Goal: Task Accomplishment & Management: Manage account settings

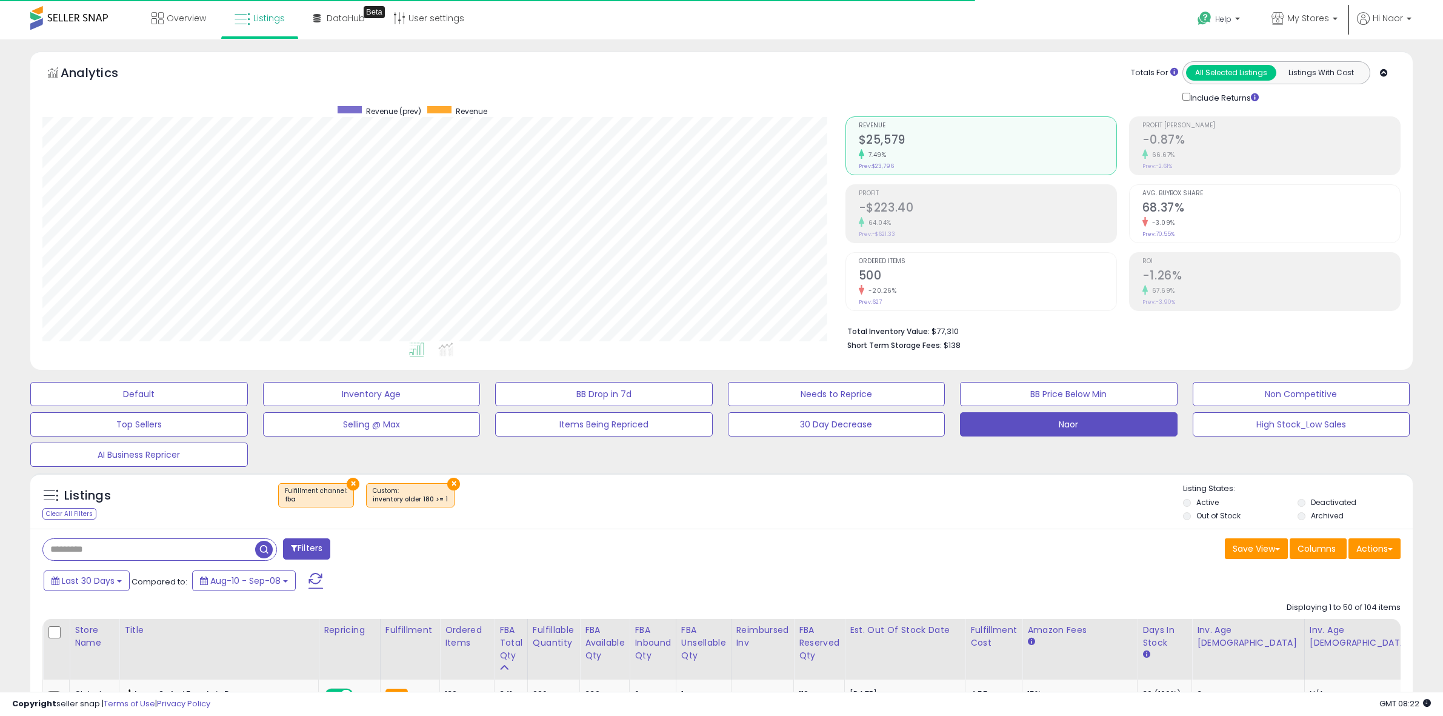
select select "**"
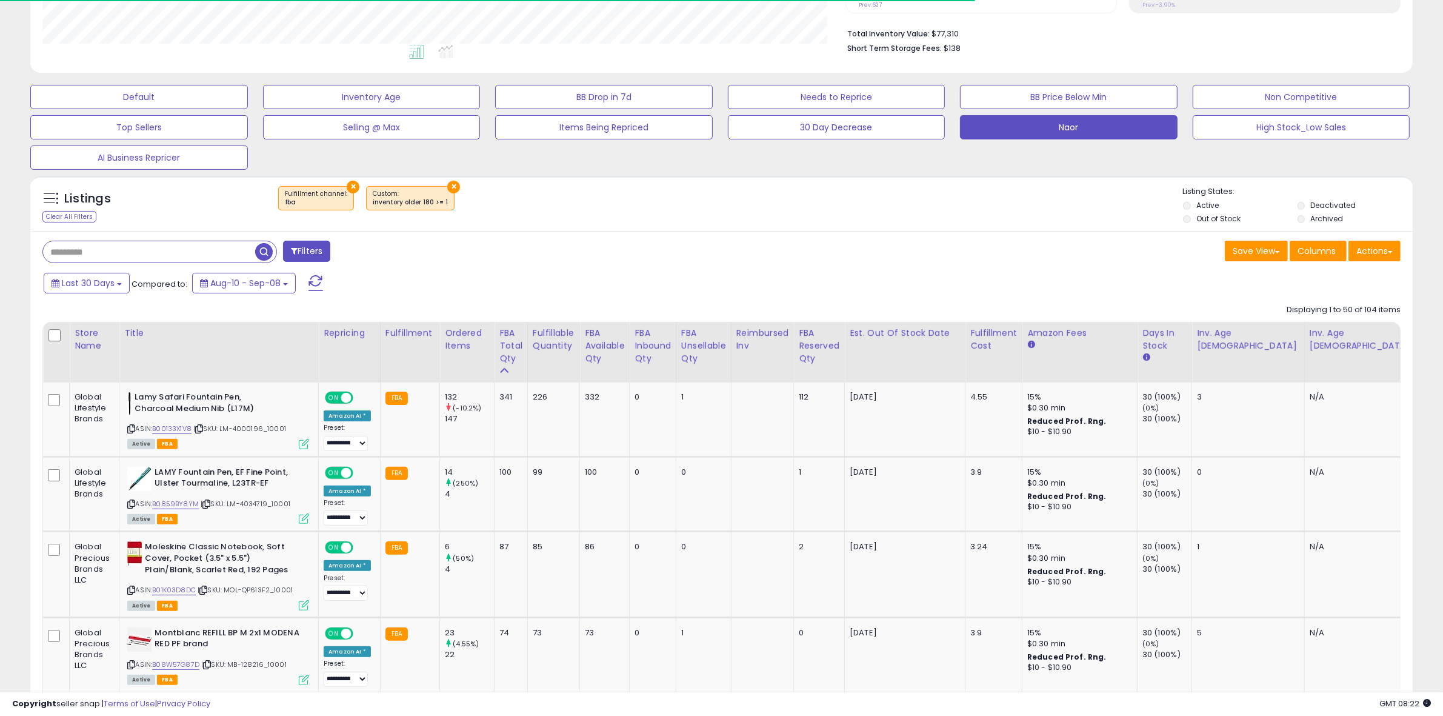
scroll to position [248, 803]
click at [524, 222] on div "Listings Clear All Filters × Fulfillment channel : fba ×" at bounding box center [721, 206] width 1382 height 41
click at [261, 258] on span "button" at bounding box center [264, 252] width 18 height 18
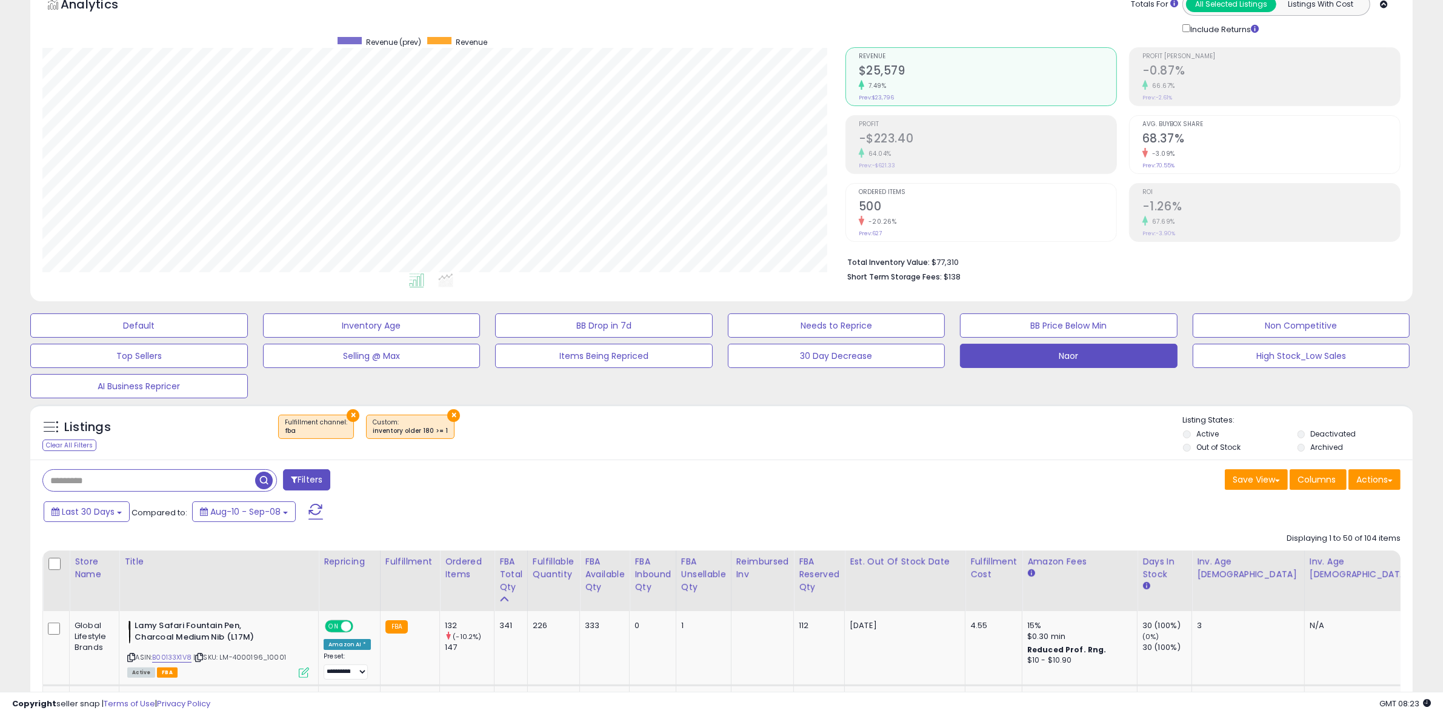
scroll to position [7, 0]
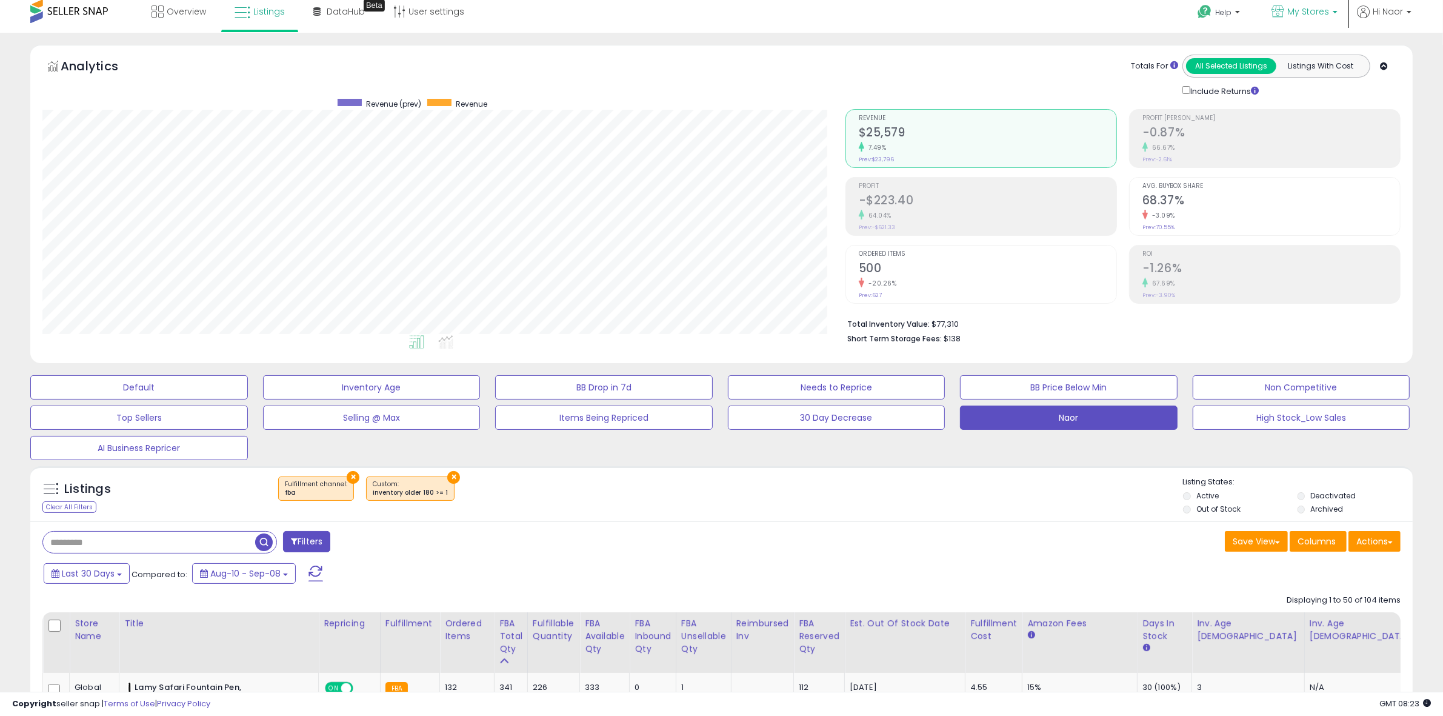
click at [1304, 1] on link "My Stores" at bounding box center [1304, 12] width 84 height 39
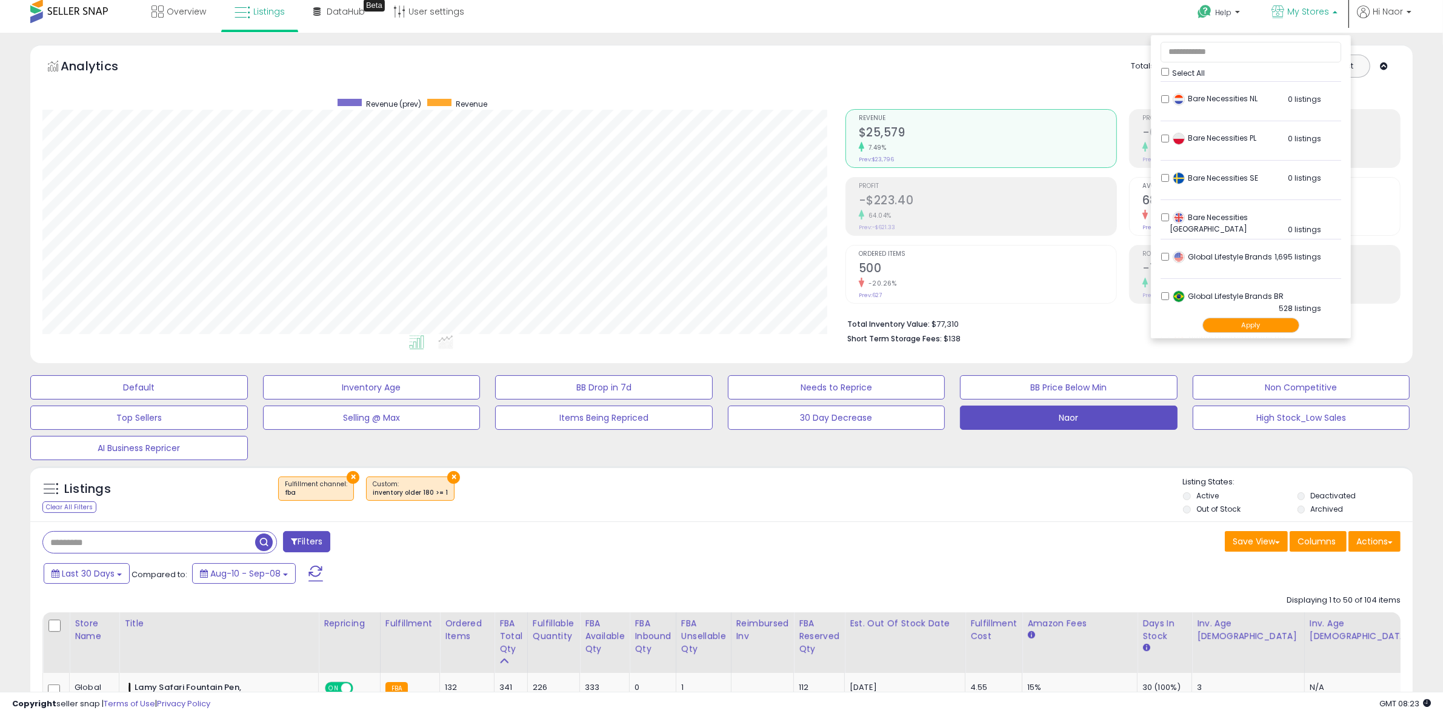
scroll to position [303, 0]
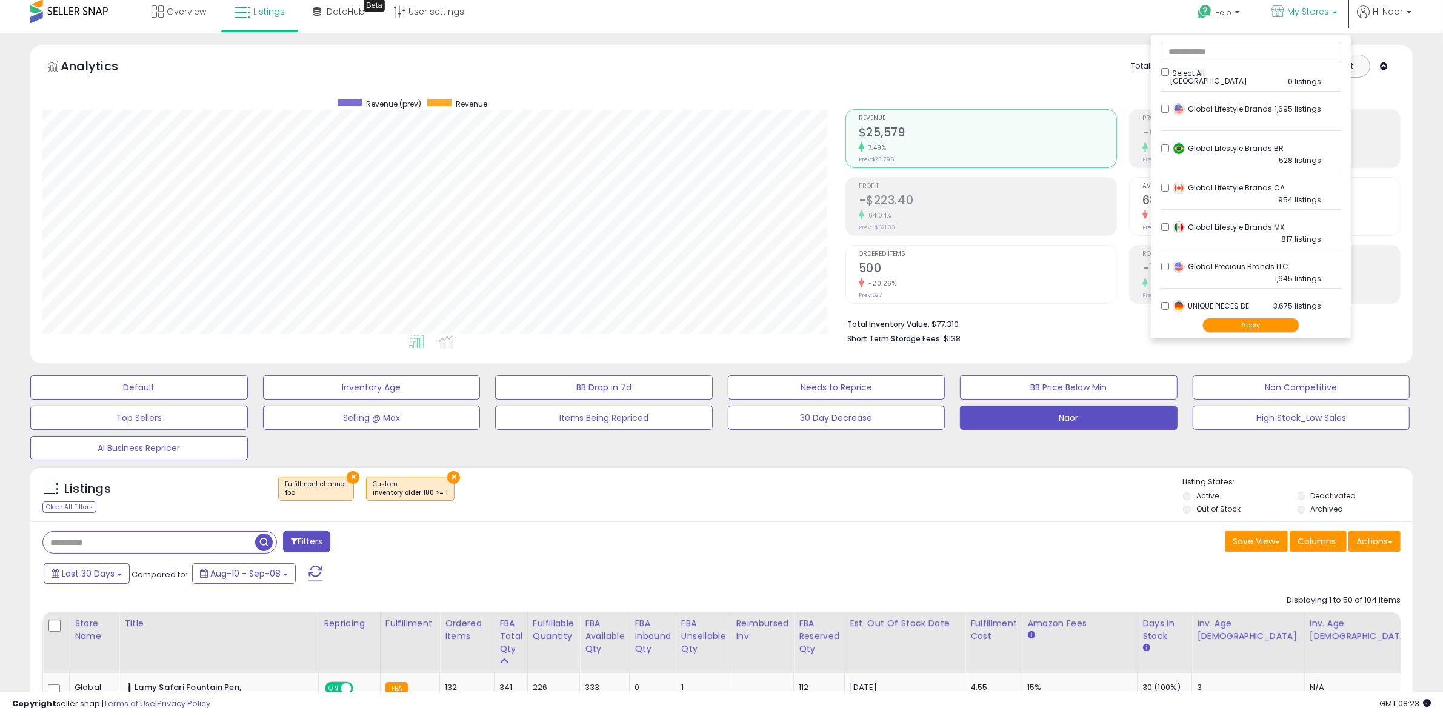
click at [1132, 502] on div "× Fulfillment channel : fba ×" at bounding box center [722, 493] width 919 height 34
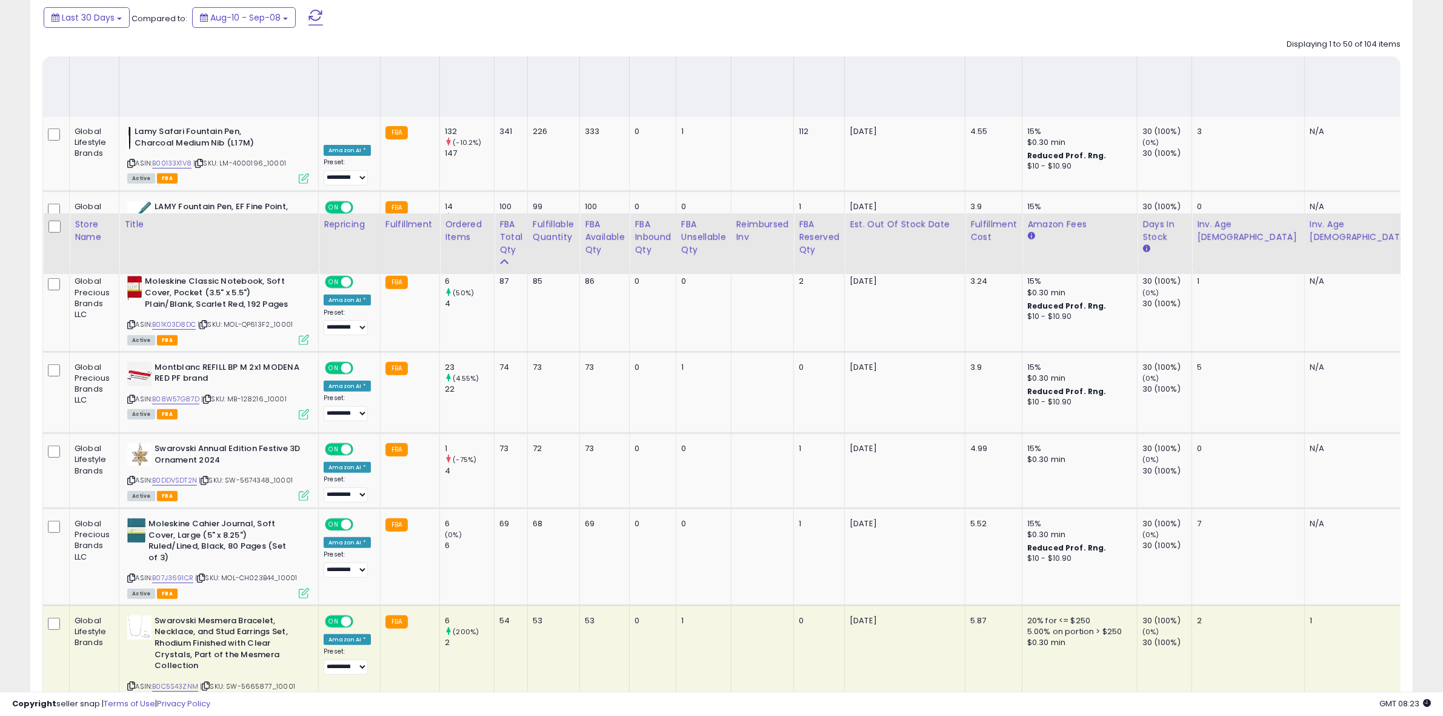
scroll to position [916, 0]
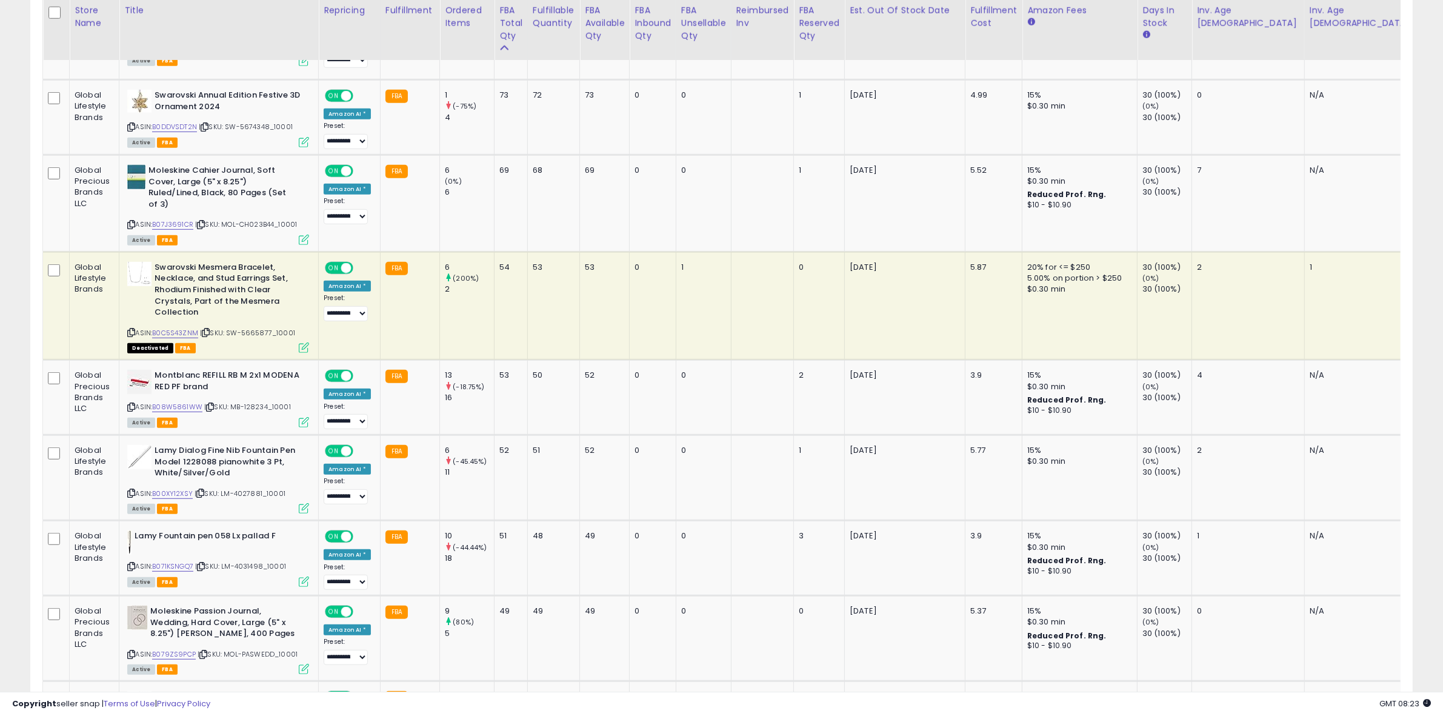
click at [128, 329] on icon at bounding box center [131, 332] width 8 height 7
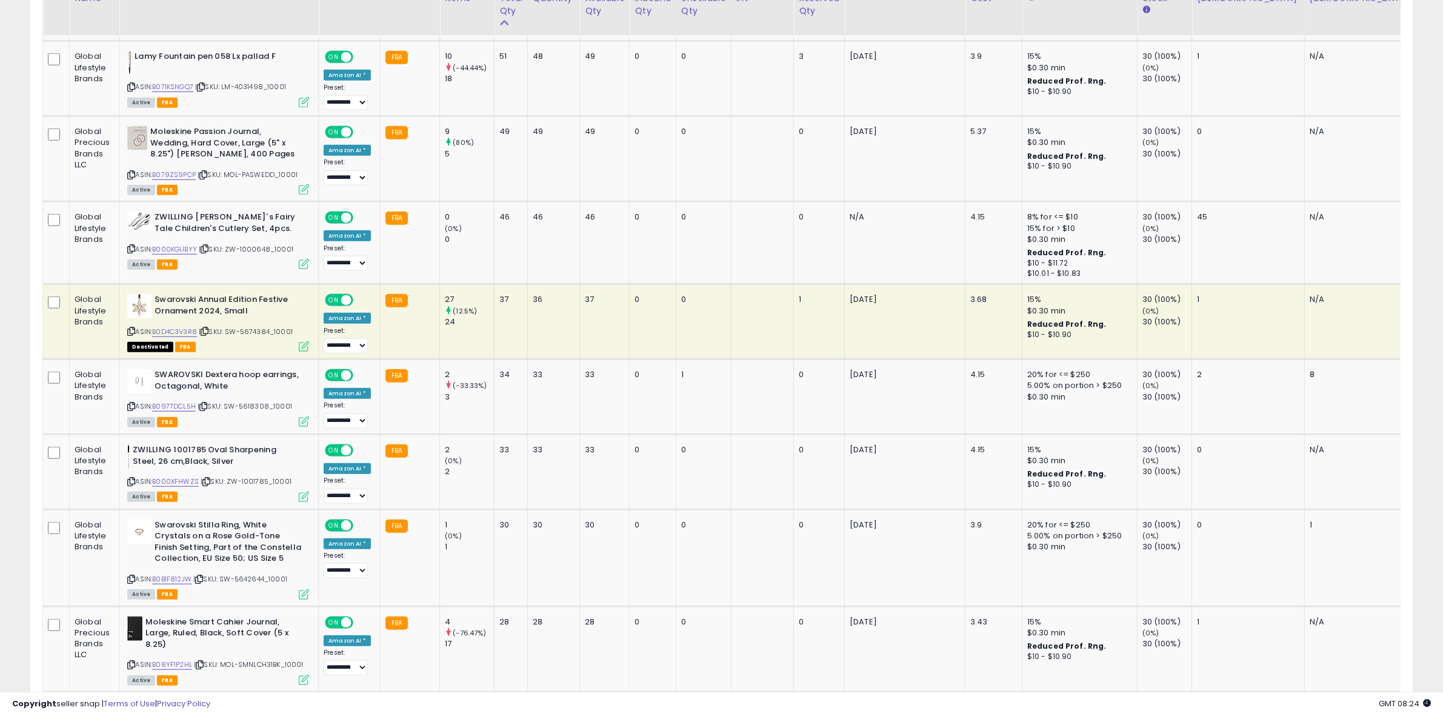
scroll to position [1370, 0]
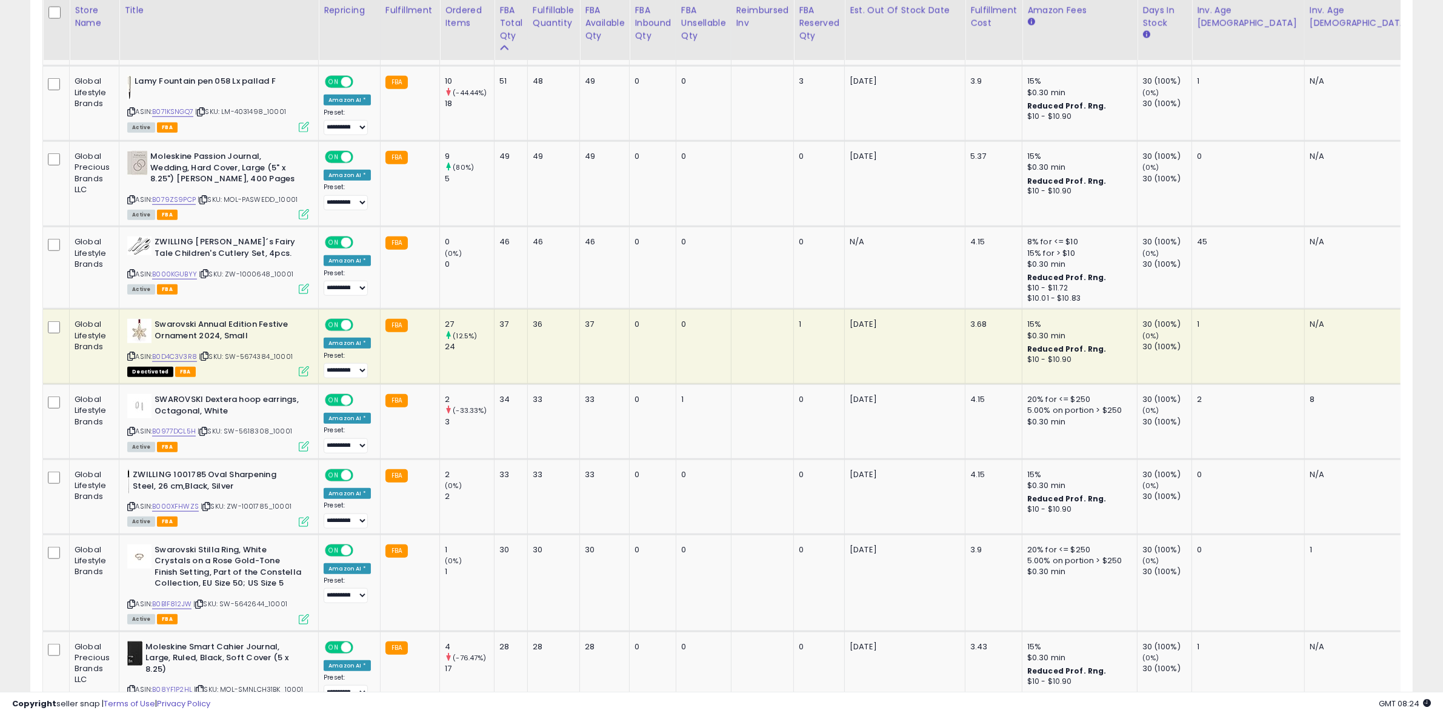
click at [127, 353] on icon at bounding box center [131, 356] width 8 height 7
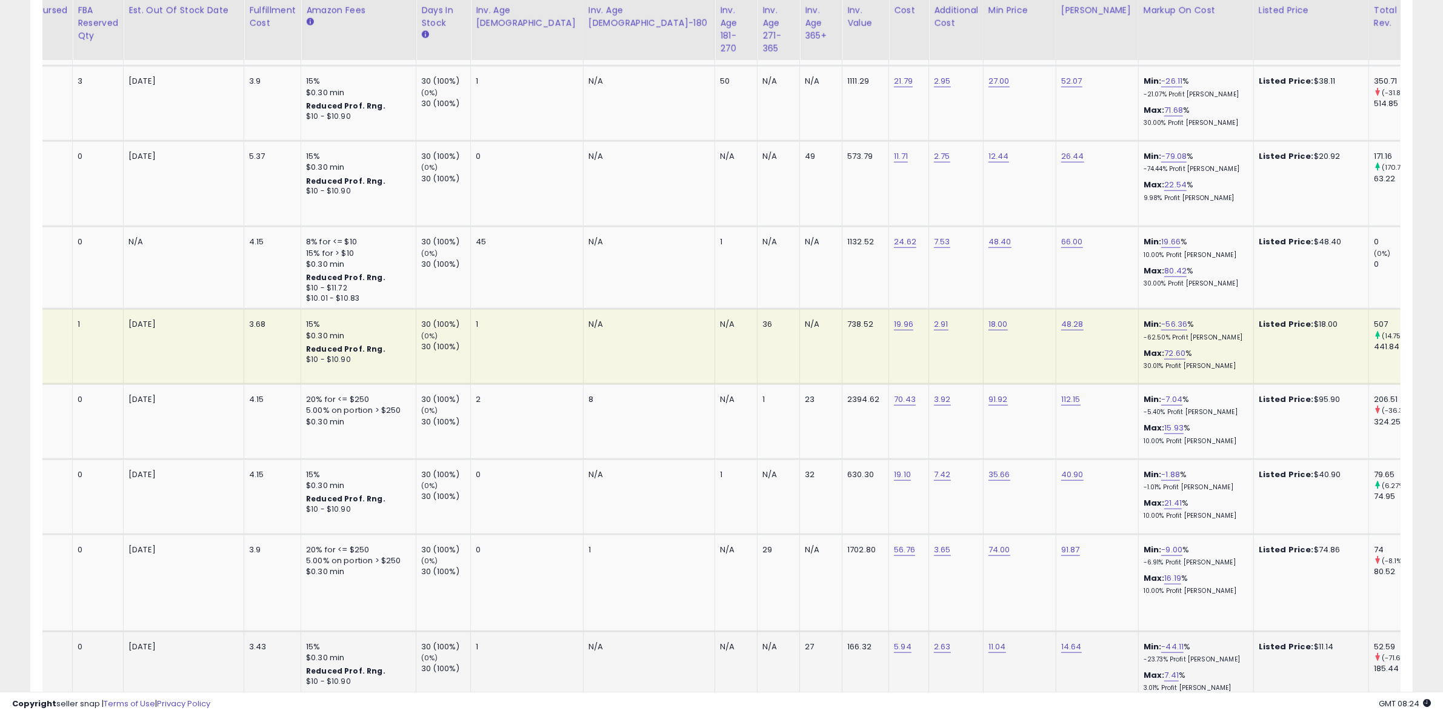
scroll to position [0, 722]
drag, startPoint x: 902, startPoint y: 662, endPoint x: 927, endPoint y: 662, distance: 25.5
click at [1055, 662] on td "14.64" at bounding box center [1096, 673] width 82 height 85
click at [1055, 521] on td "40.90" at bounding box center [1096, 496] width 82 height 75
click at [879, 692] on div "Copyright seller snap | Terms of Use | Privacy Policy GMT 08:24 Authorization r…" at bounding box center [721, 704] width 1443 height 24
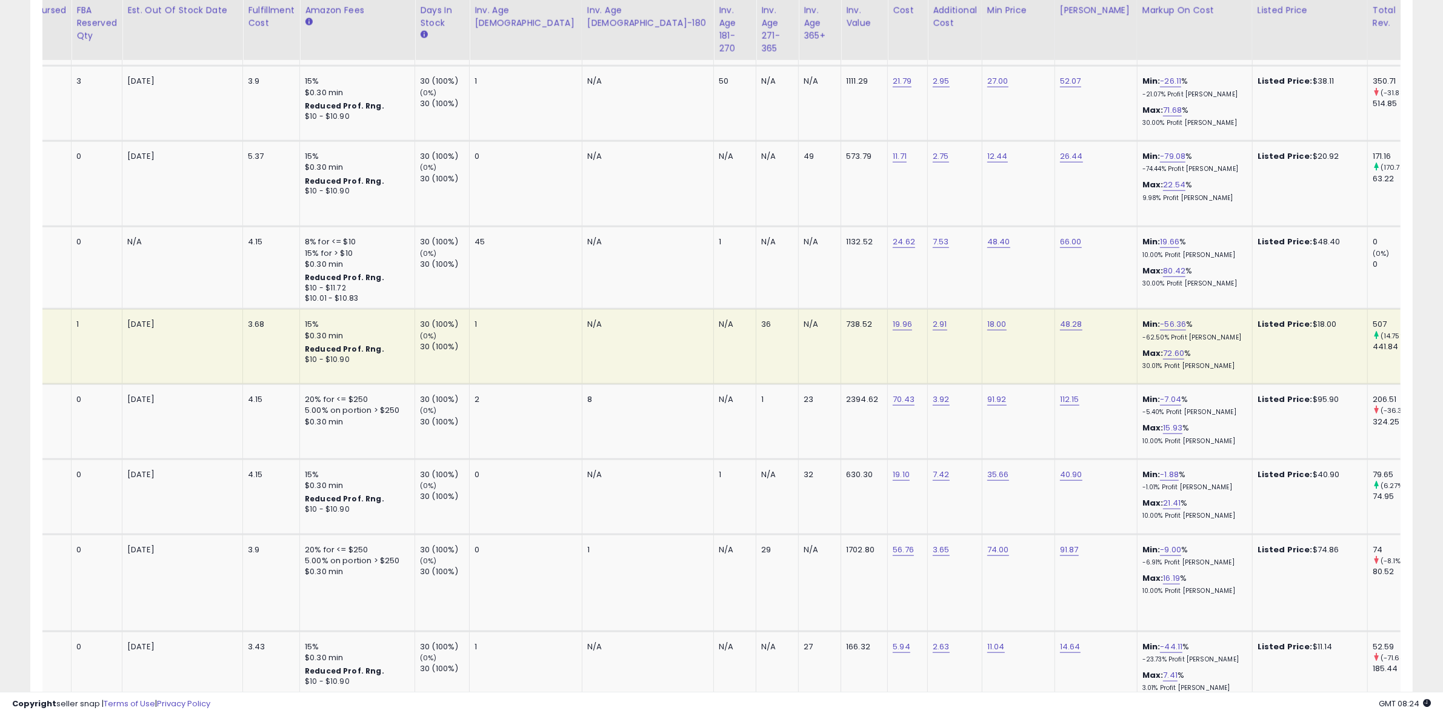
scroll to position [0, 0]
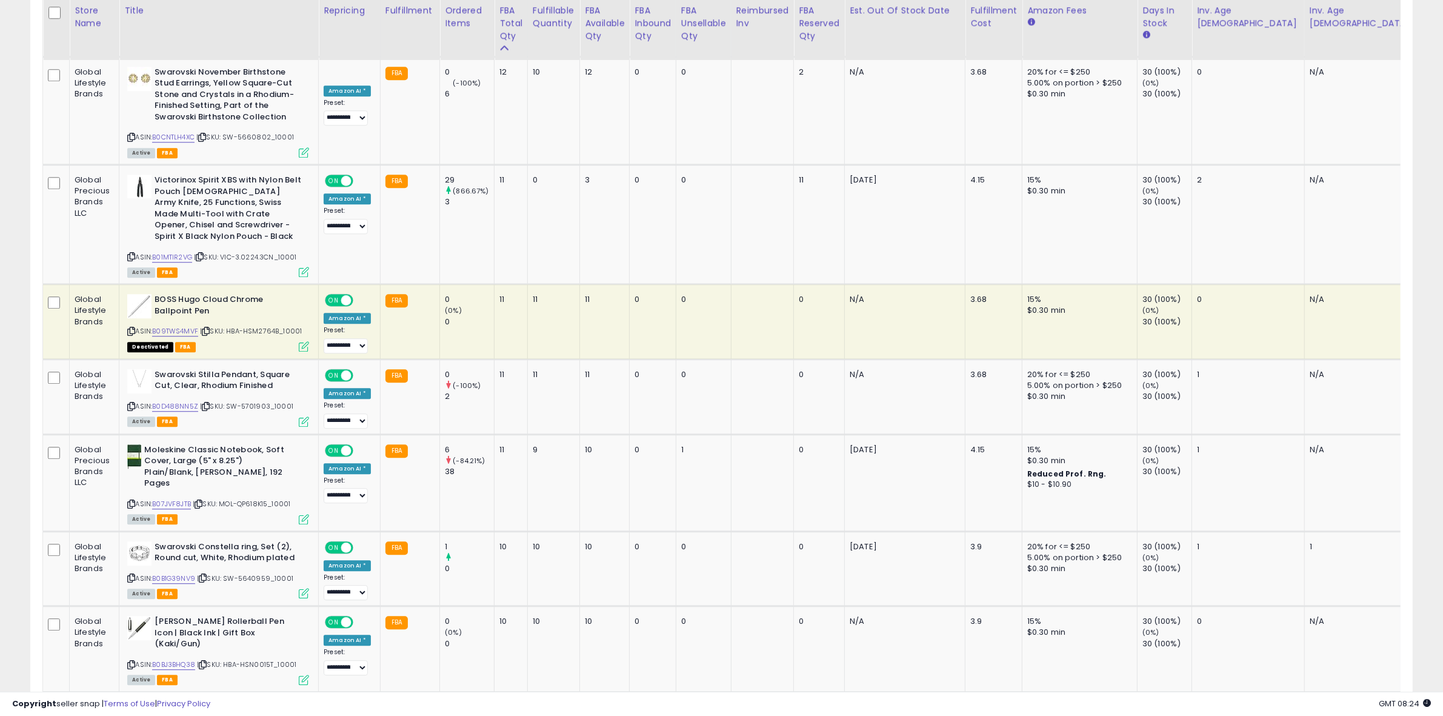
click at [133, 328] on icon at bounding box center [131, 331] width 8 height 7
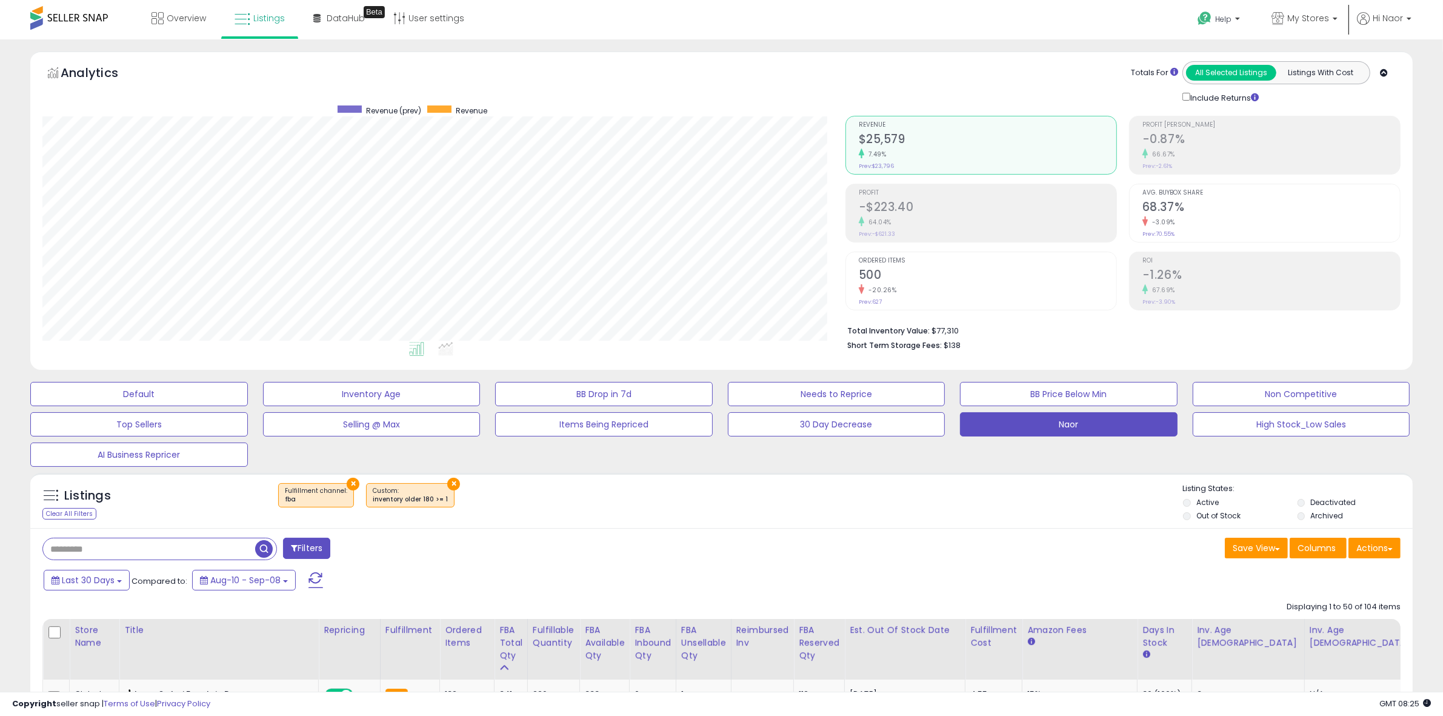
click at [871, 280] on h2 "500" at bounding box center [988, 276] width 258 height 16
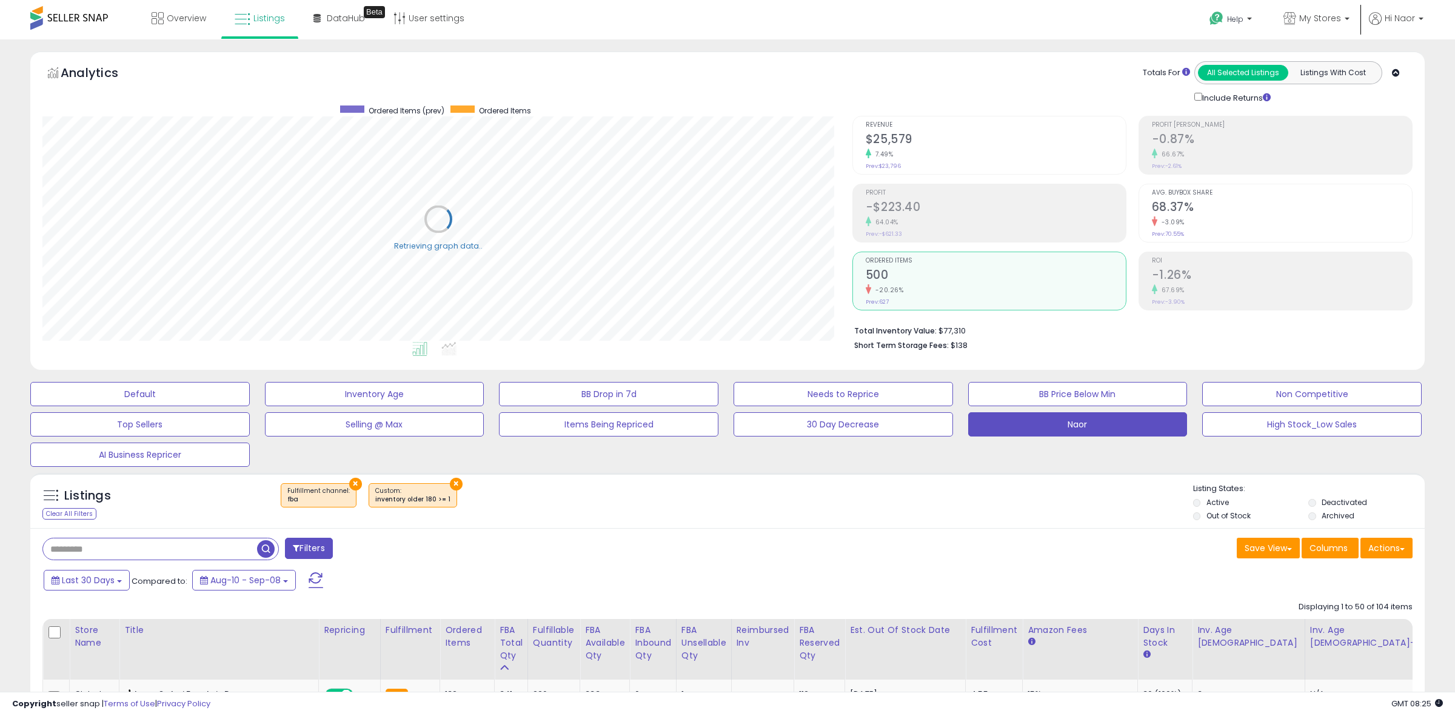
scroll to position [605836, 605281]
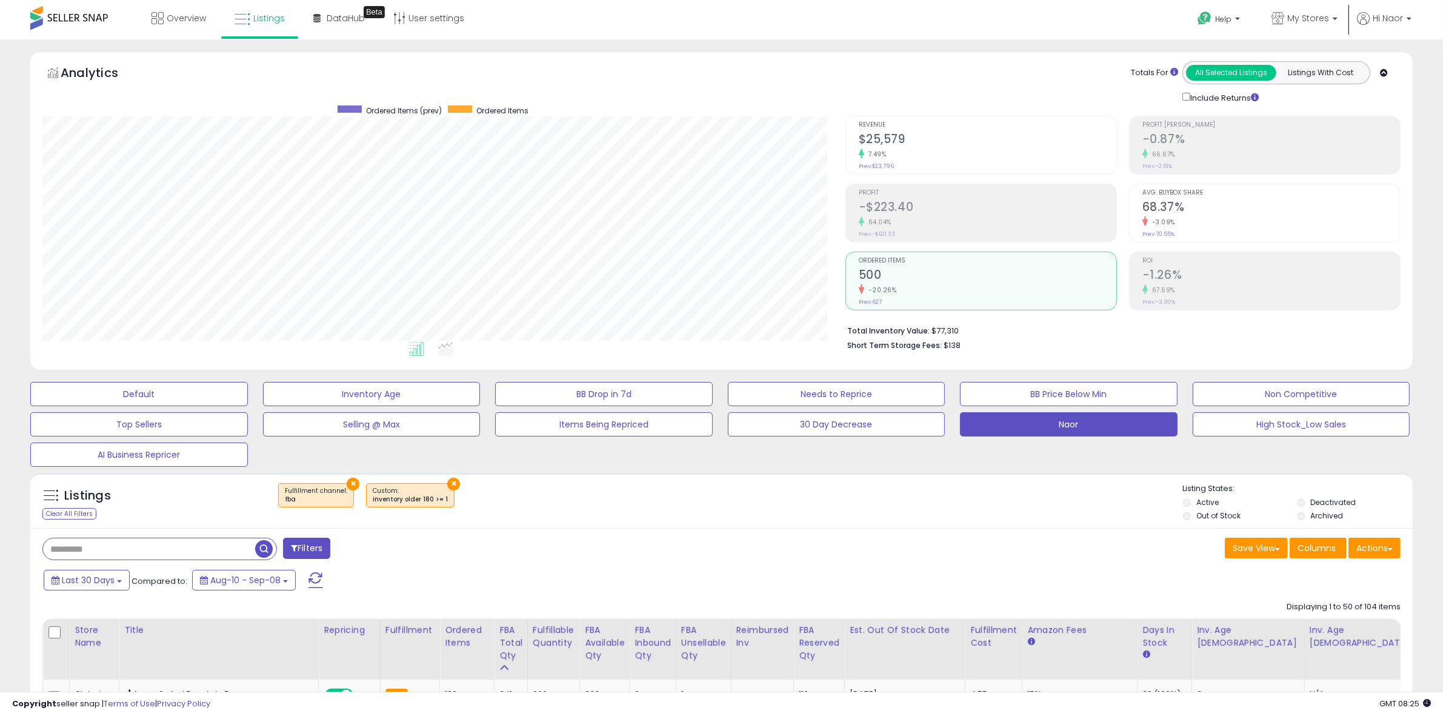
click at [897, 153] on div "7.49%" at bounding box center [988, 154] width 258 height 12
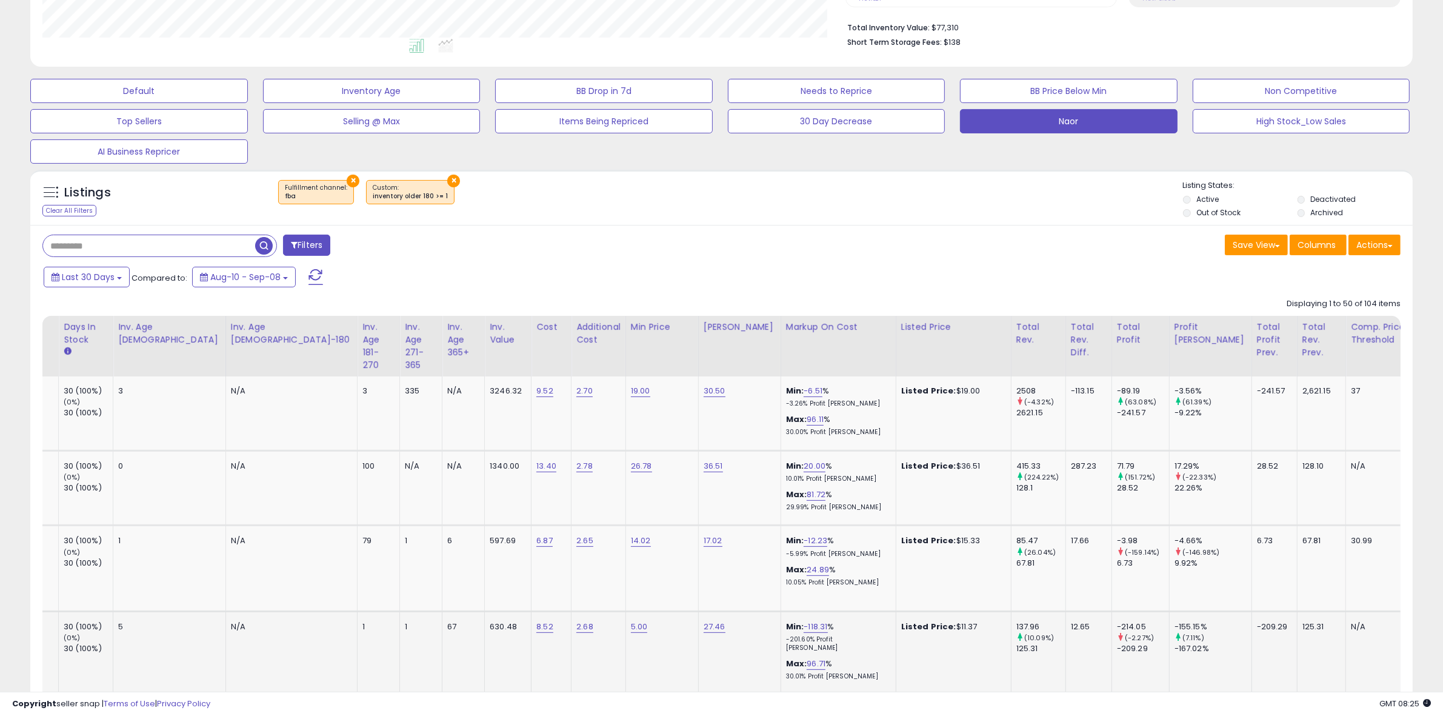
scroll to position [0, 1077]
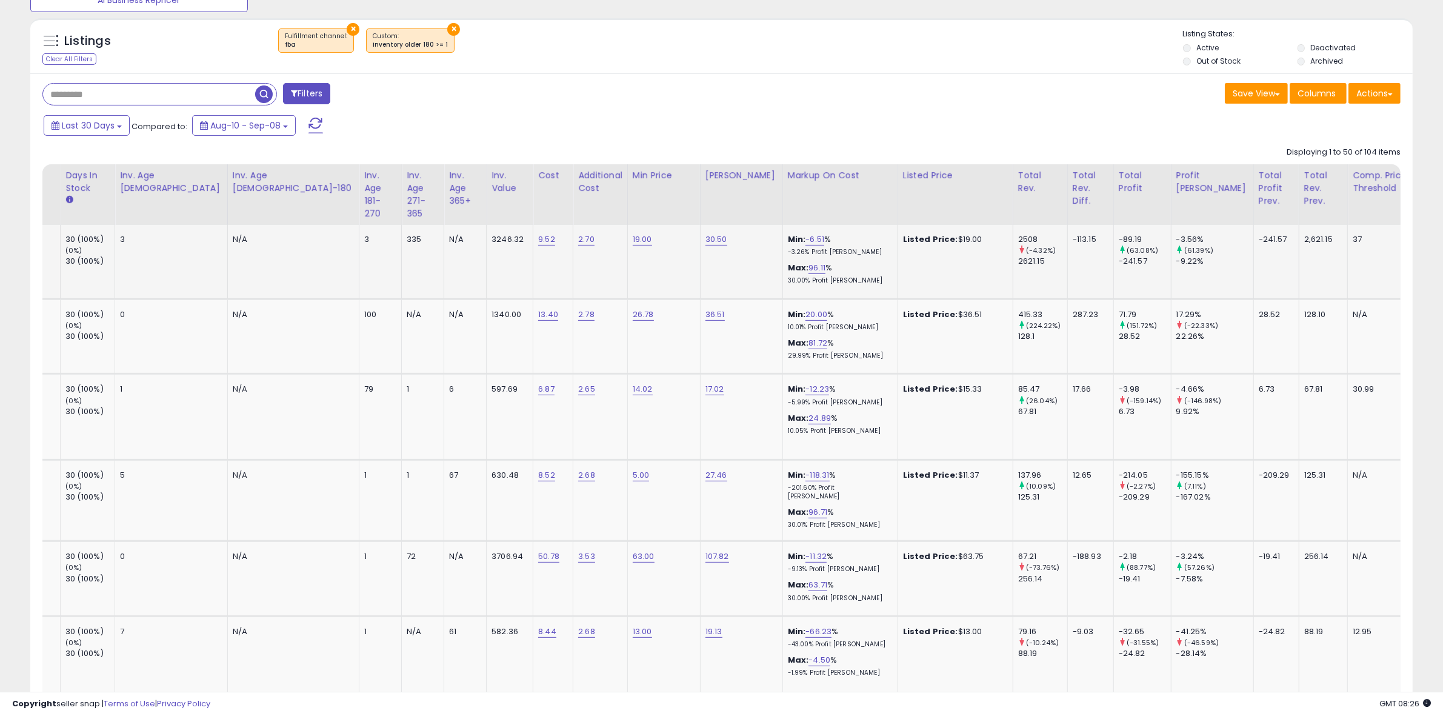
click at [633, 241] on div "19.00" at bounding box center [662, 239] width 58 height 11
click at [633, 238] on link "19.00" at bounding box center [642, 239] width 19 height 12
type input "*****"
click button "submit" at bounding box center [514, 208] width 21 height 18
click at [705, 241] on link "30.50" at bounding box center [716, 239] width 22 height 12
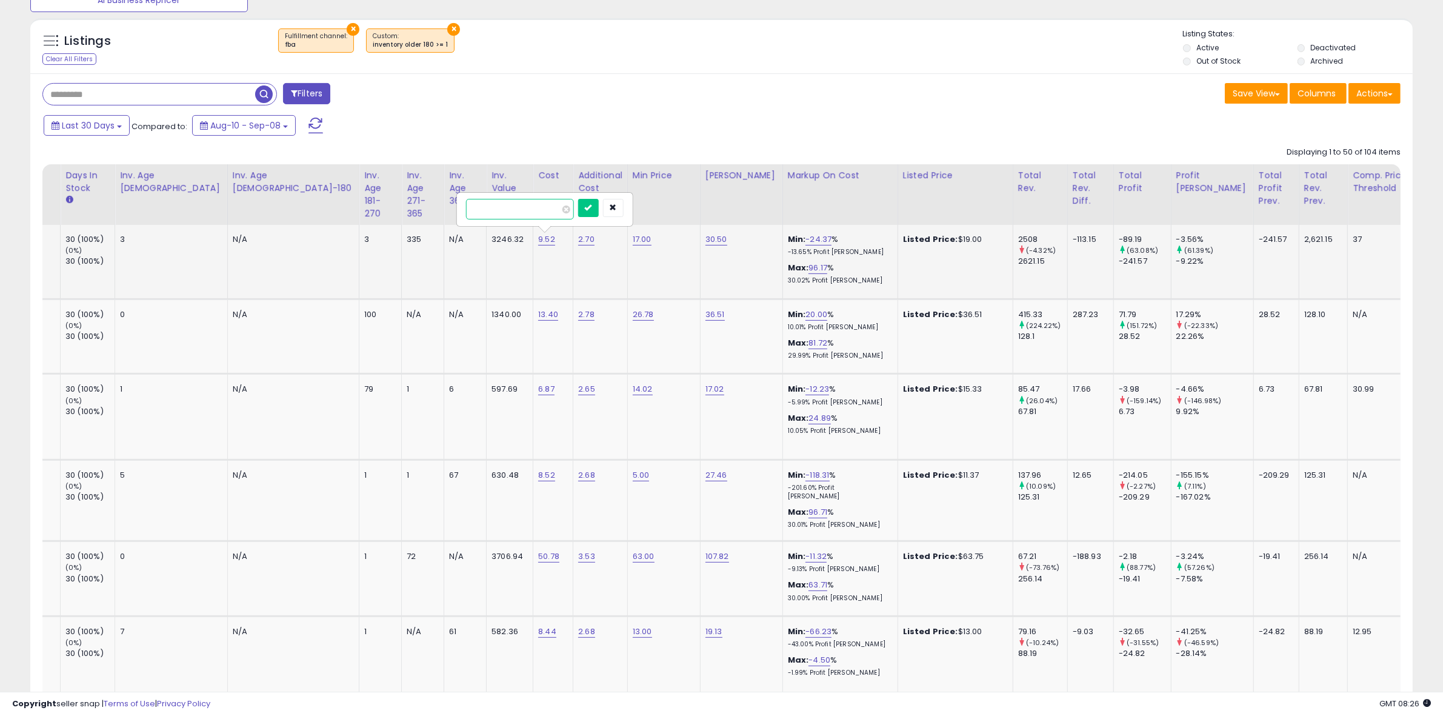
type input "*****"
click button "submit" at bounding box center [588, 208] width 21 height 18
click at [705, 310] on link "36.51" at bounding box center [714, 314] width 19 height 12
click button "submit" at bounding box center [587, 283] width 21 height 18
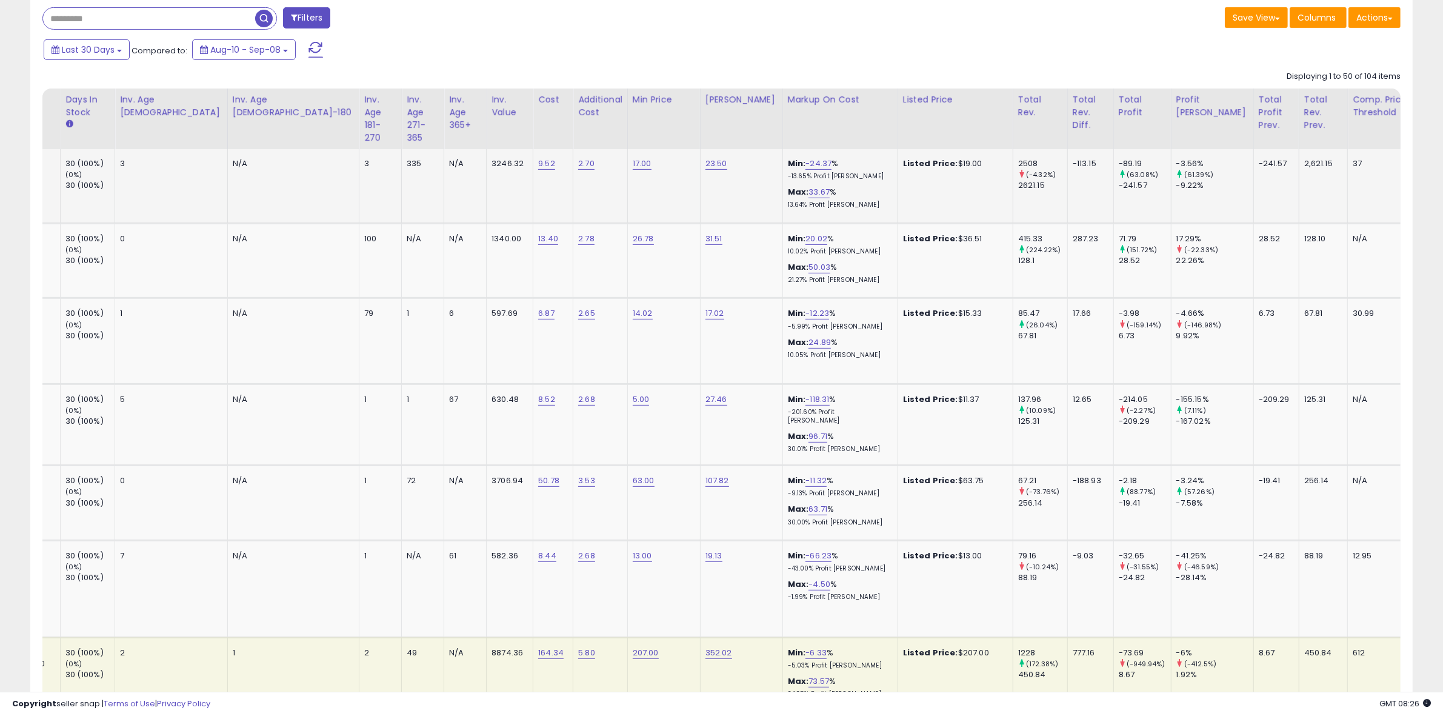
scroll to position [0, 491]
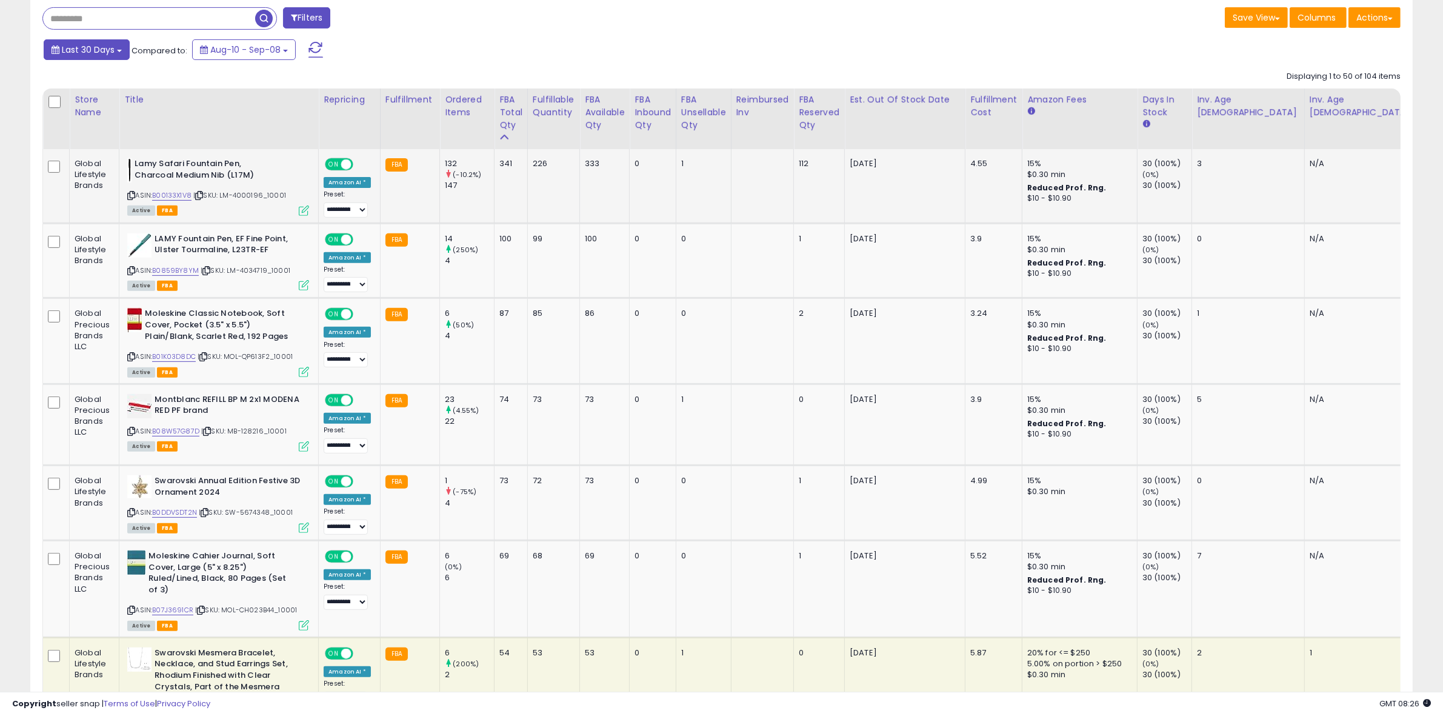
click at [97, 58] on button "Last 30 Days" at bounding box center [87, 49] width 86 height 21
type input "**********"
click at [92, 88] on li "Last 7 Days" at bounding box center [97, 84] width 97 height 16
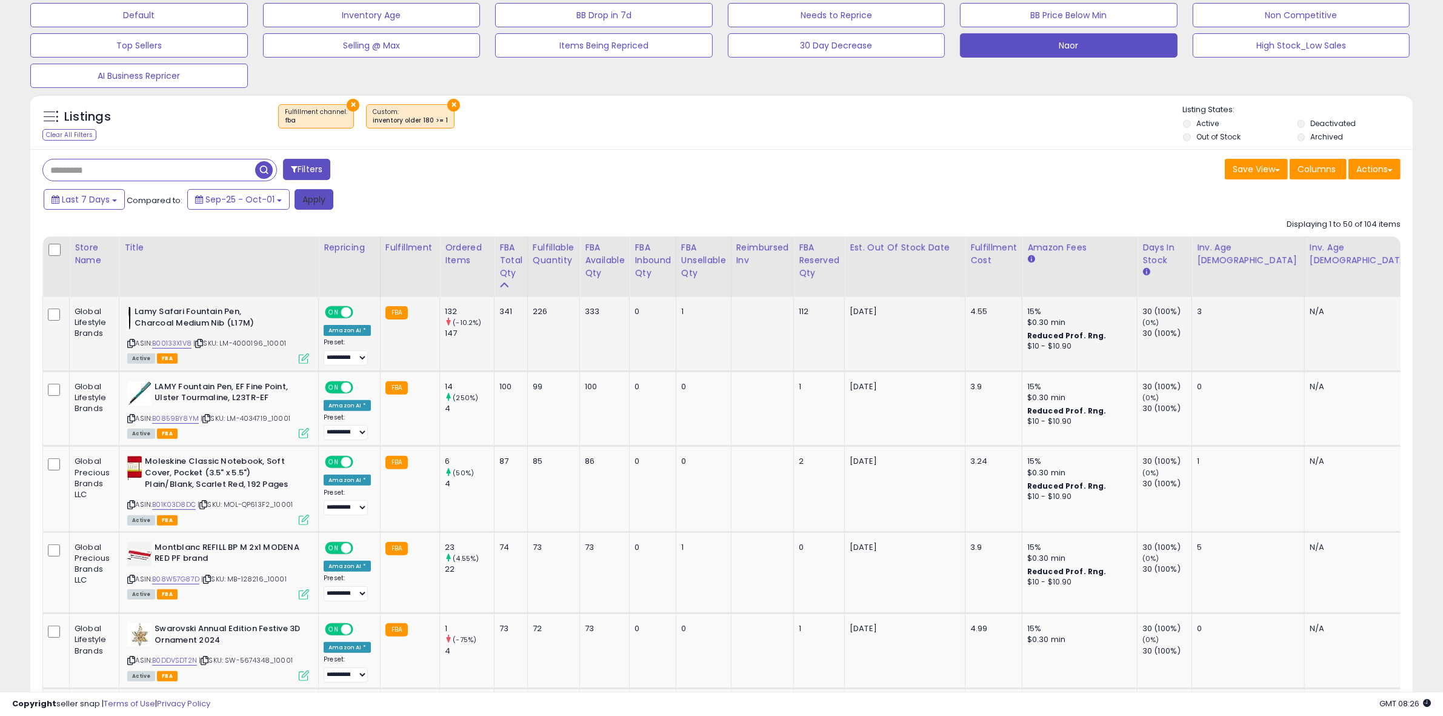
click at [310, 202] on button "Apply" at bounding box center [314, 199] width 39 height 21
